Goal: Task Accomplishment & Management: Manage account settings

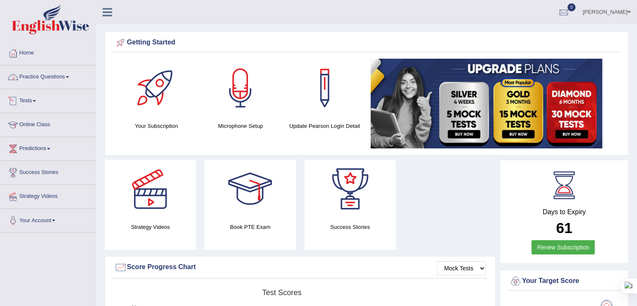
click at [26, 102] on link "Tests" at bounding box center [47, 99] width 95 height 21
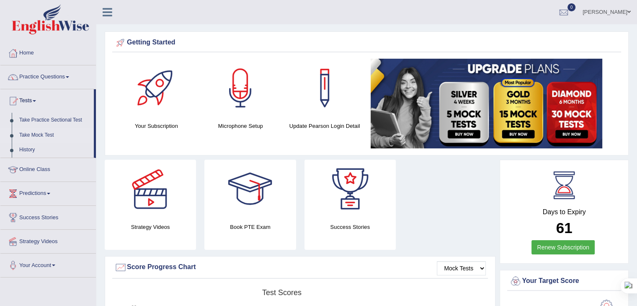
click at [36, 132] on link "Take Mock Test" at bounding box center [54, 135] width 78 height 15
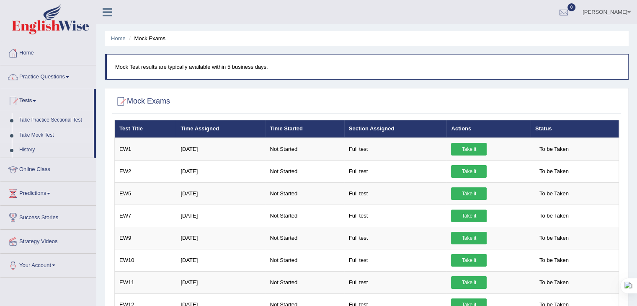
click at [618, 14] on link "Felipe" at bounding box center [606, 11] width 61 height 22
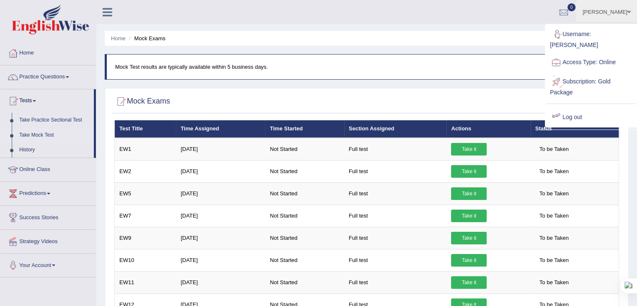
click at [575, 108] on link "Log out" at bounding box center [591, 117] width 90 height 19
